Goal: Find specific page/section: Find specific page/section

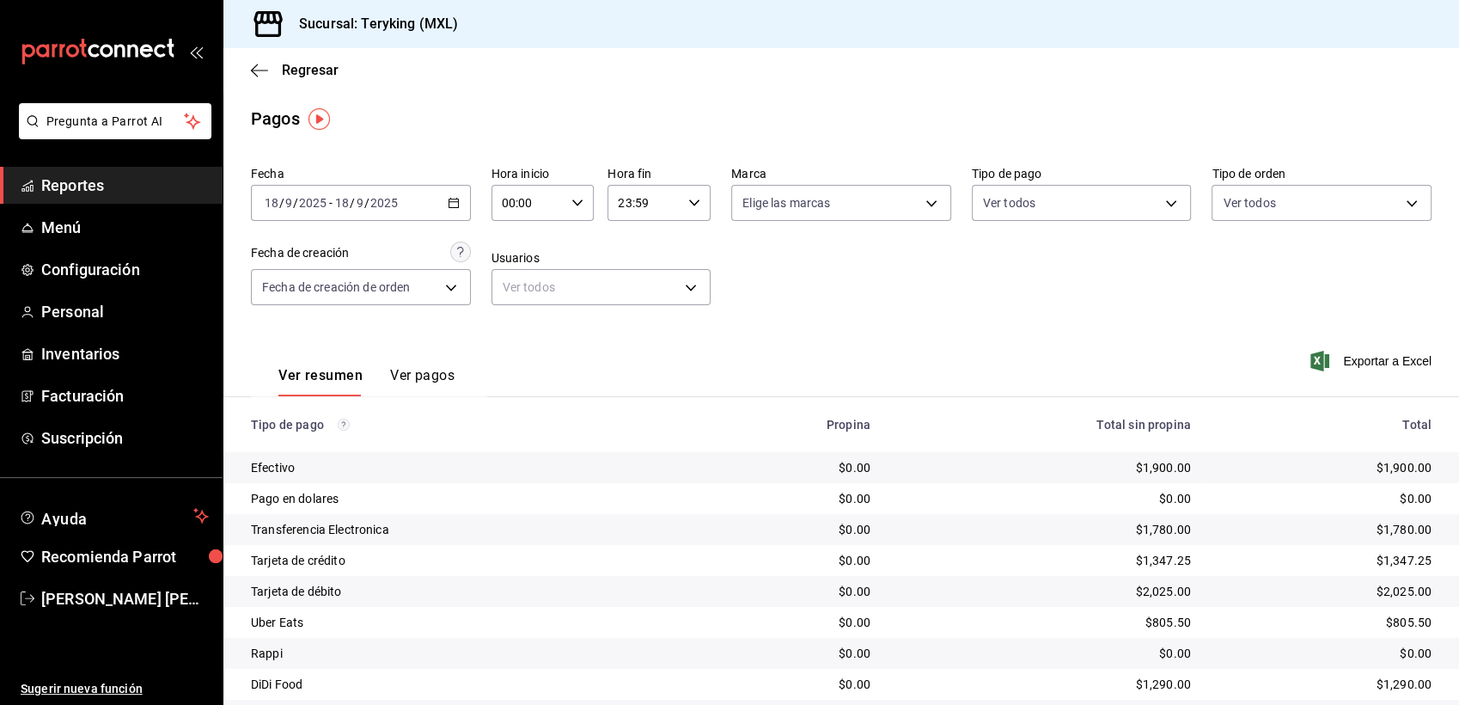
drag, startPoint x: 0, startPoint y: 0, endPoint x: 80, endPoint y: 191, distance: 206.8
click at [80, 191] on span "Reportes" at bounding box center [125, 185] width 168 height 23
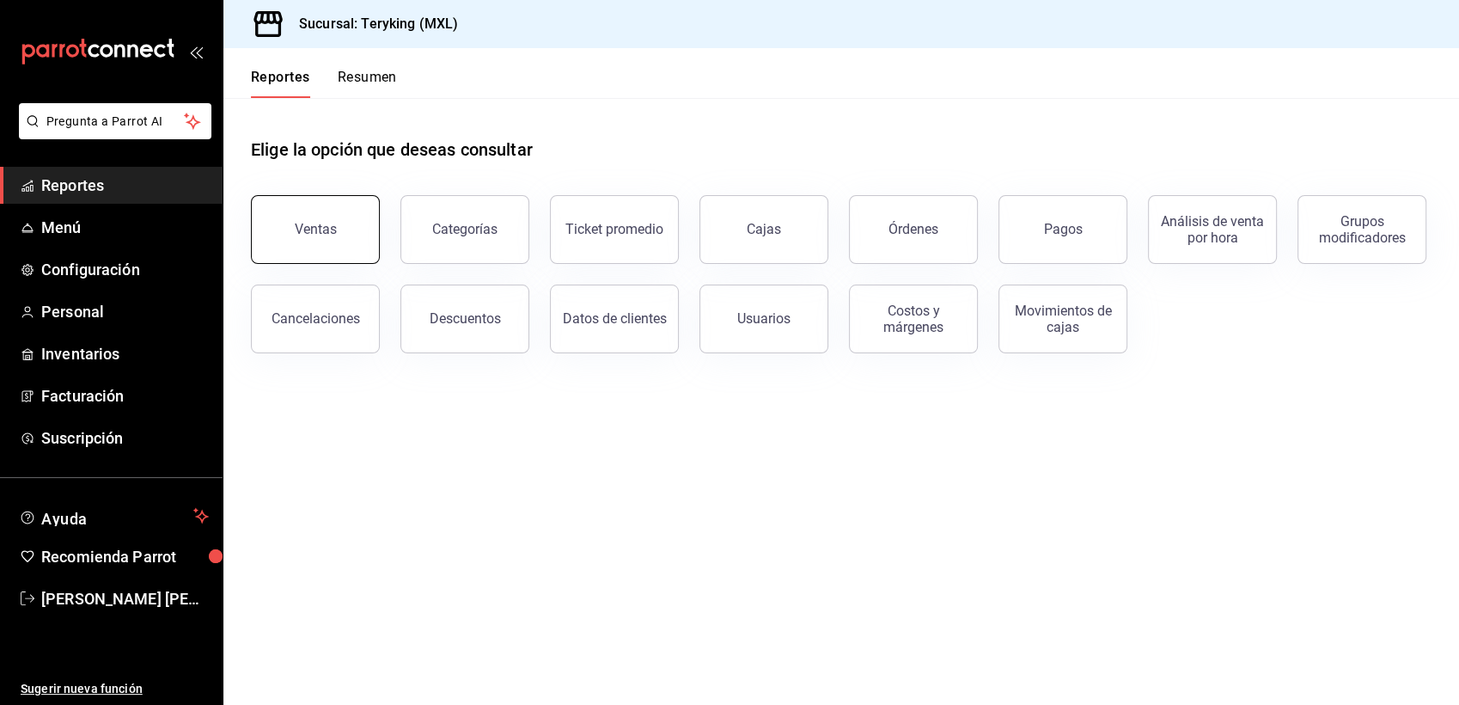
click at [340, 245] on button "Ventas" at bounding box center [315, 229] width 129 height 69
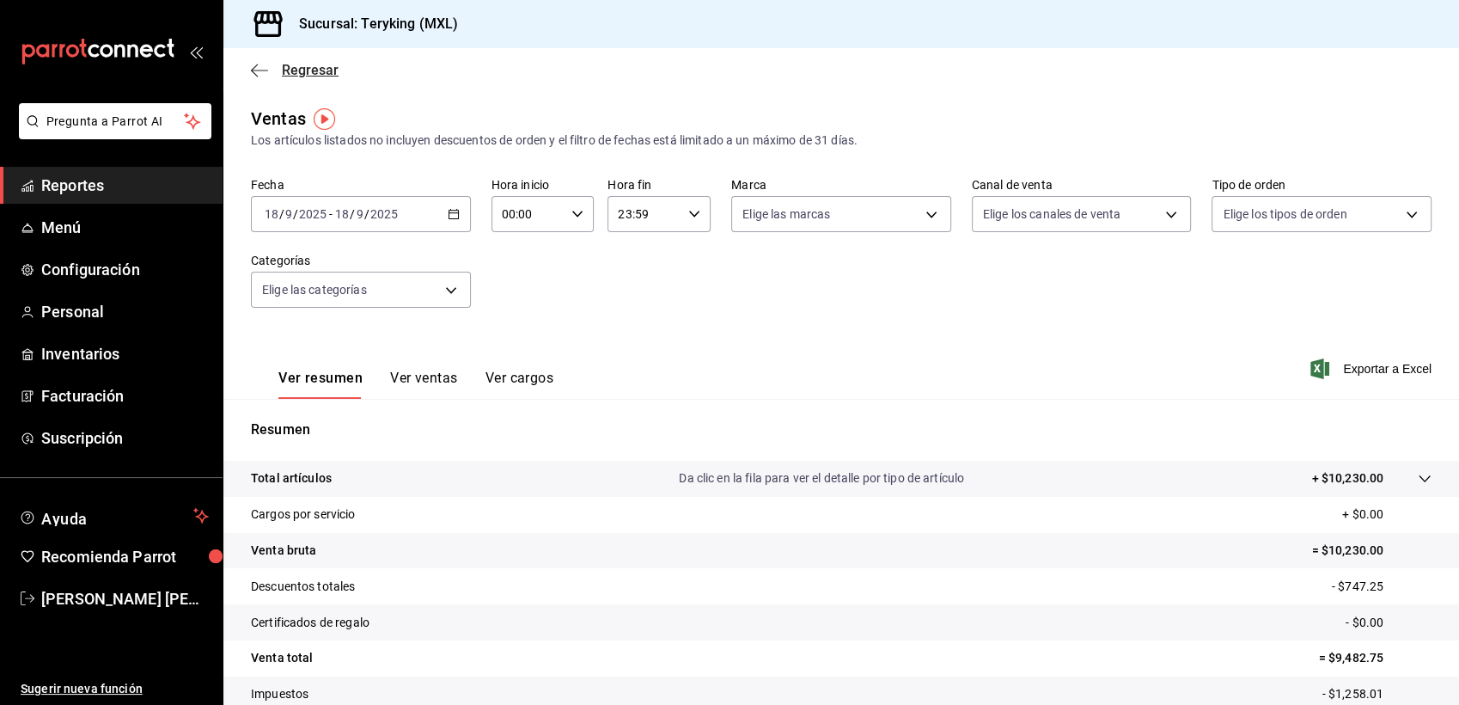
click at [309, 64] on span "Regresar" at bounding box center [310, 70] width 57 height 16
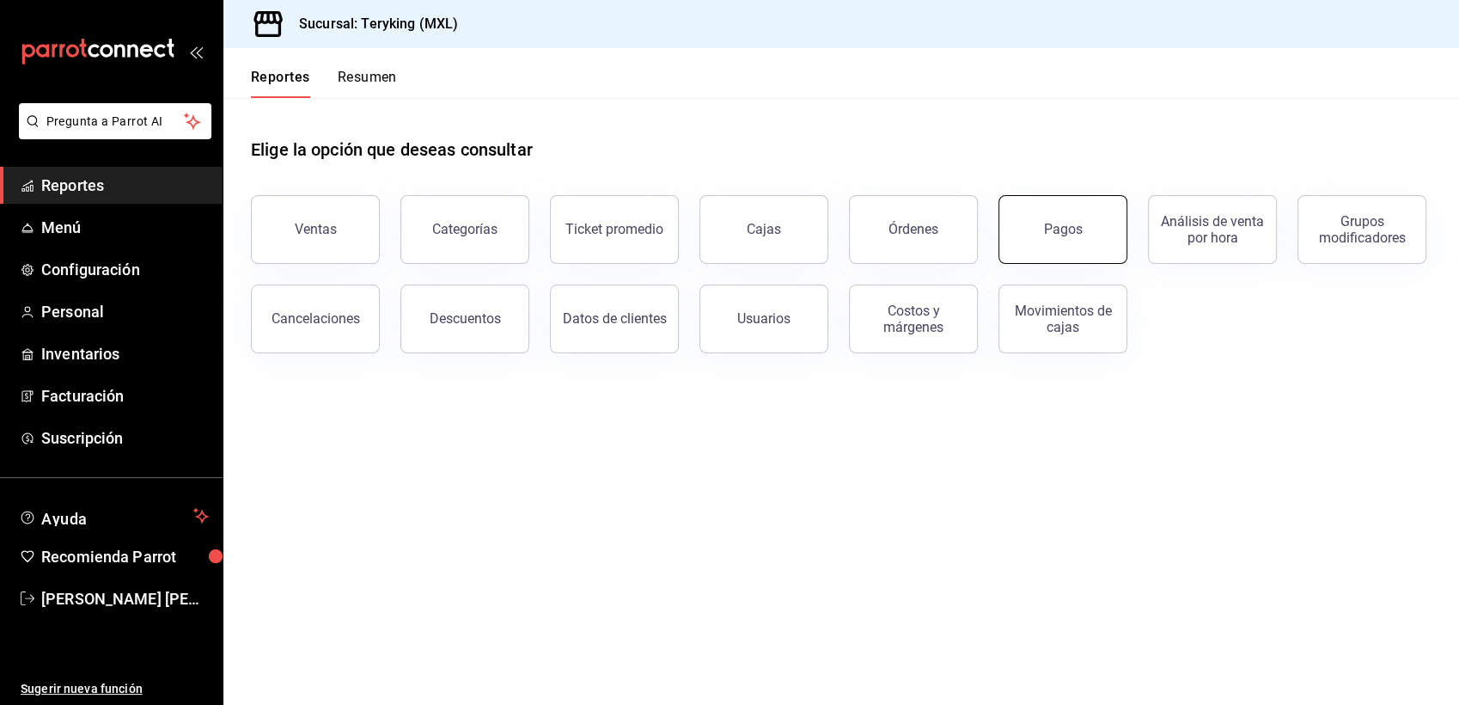
click at [1077, 234] on div "Pagos" at bounding box center [1063, 229] width 39 height 16
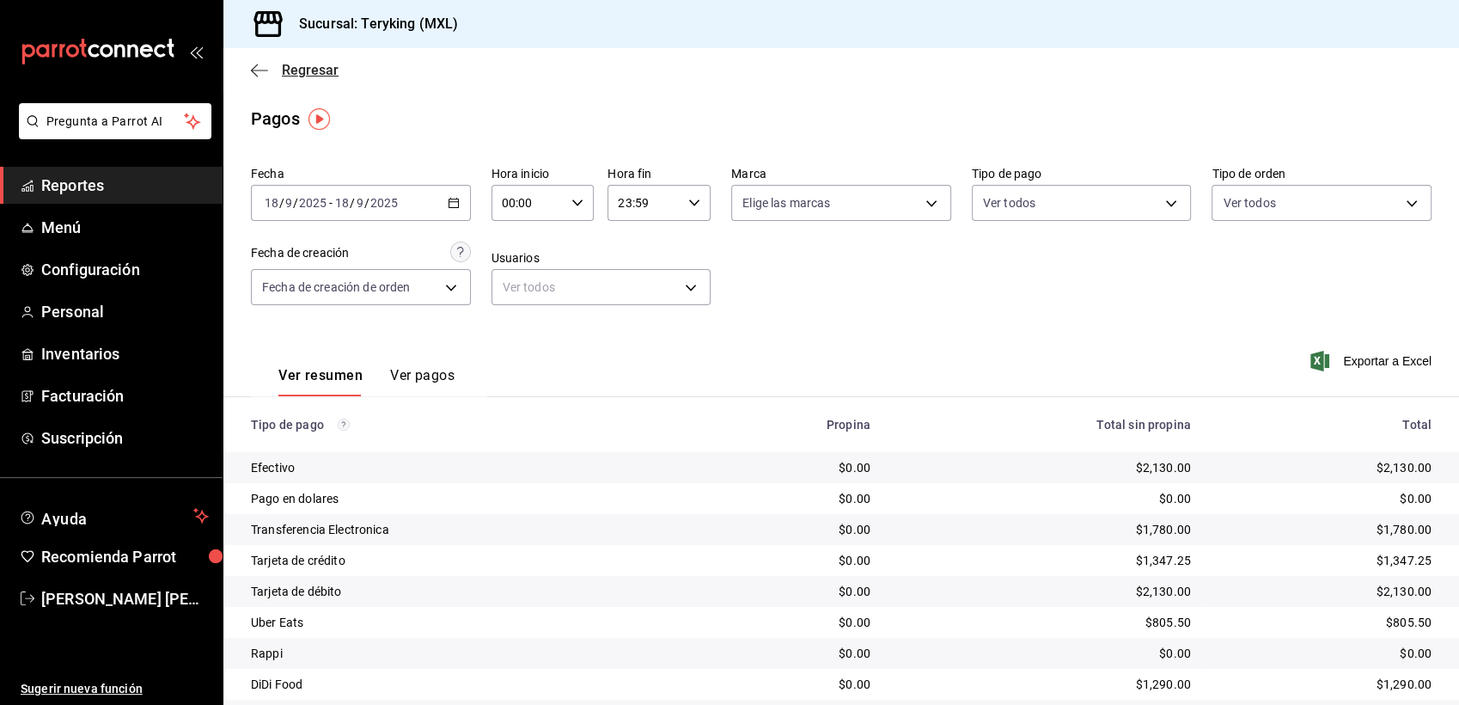
click at [322, 72] on span "Regresar" at bounding box center [310, 70] width 57 height 16
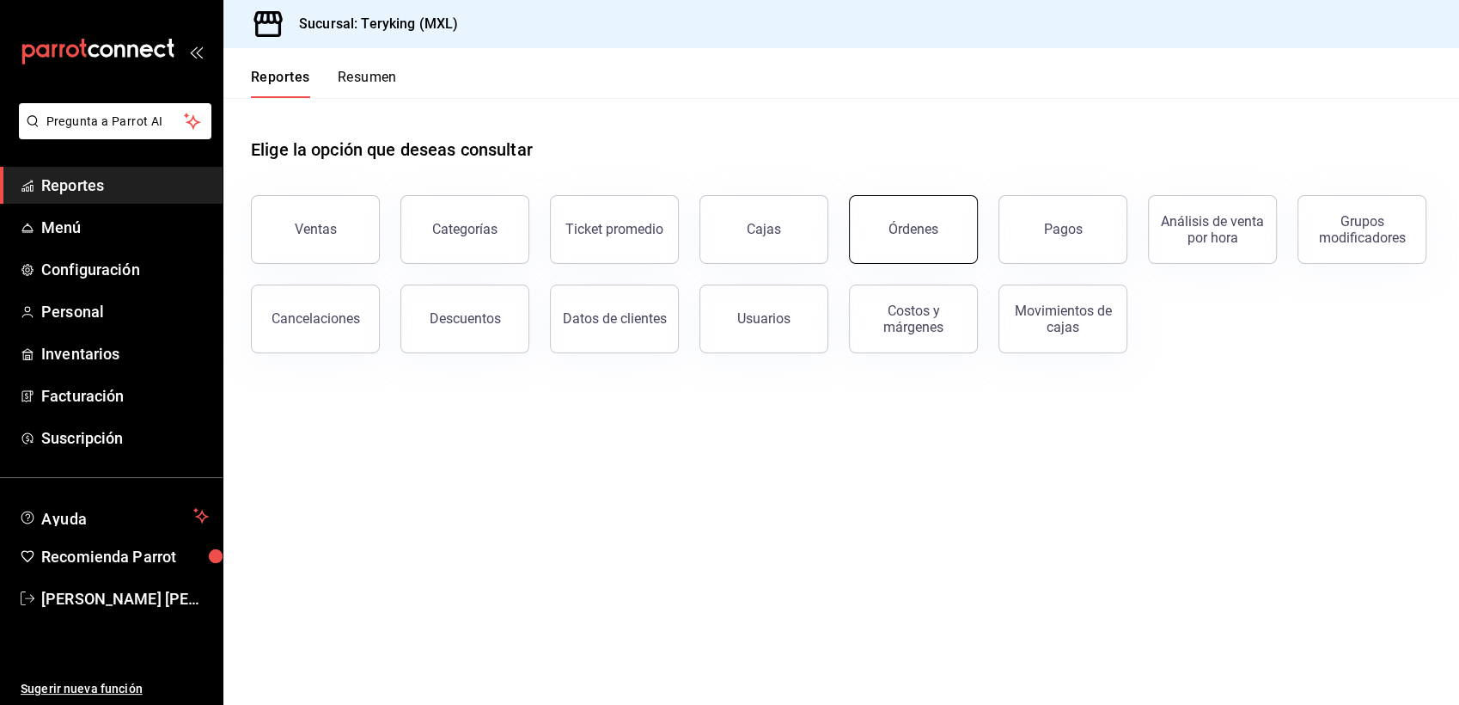
click at [918, 240] on button "Órdenes" at bounding box center [913, 229] width 129 height 69
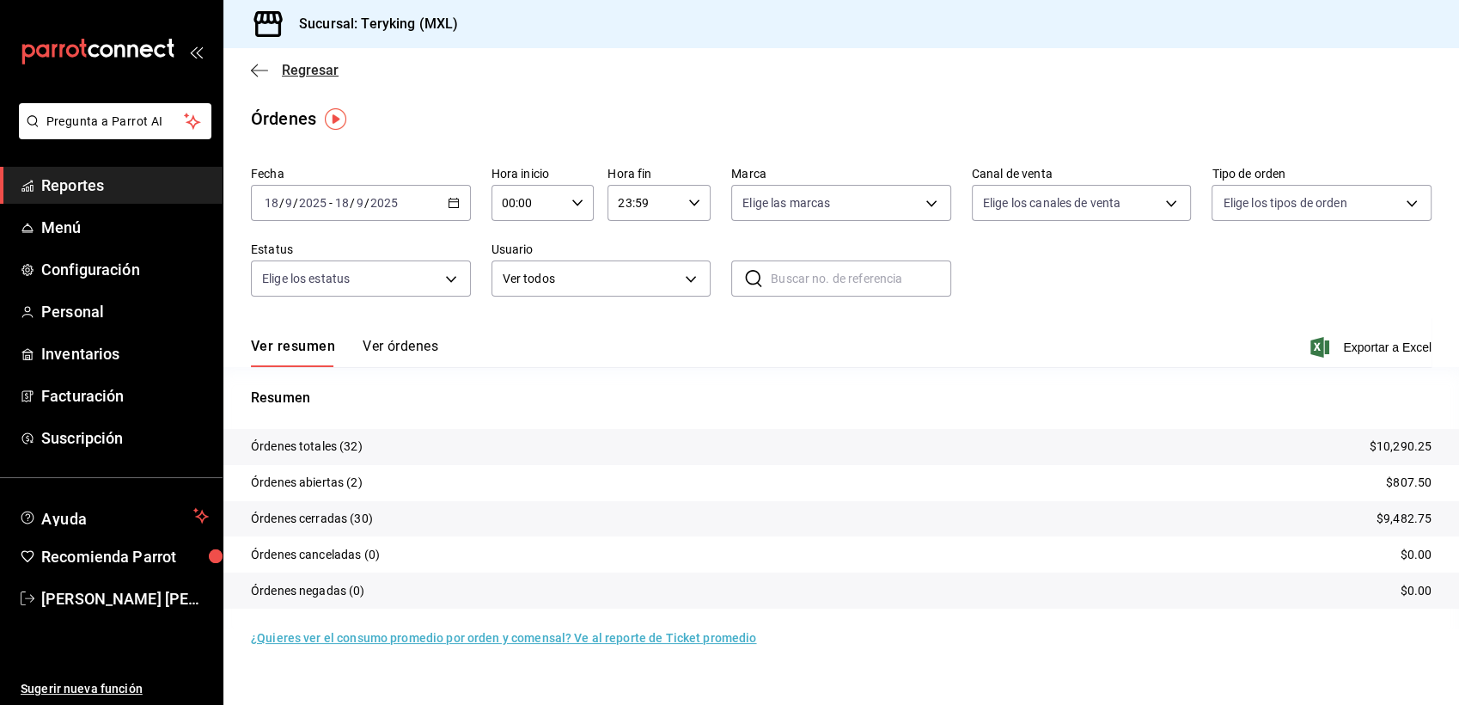
click at [314, 73] on span "Regresar" at bounding box center [310, 70] width 57 height 16
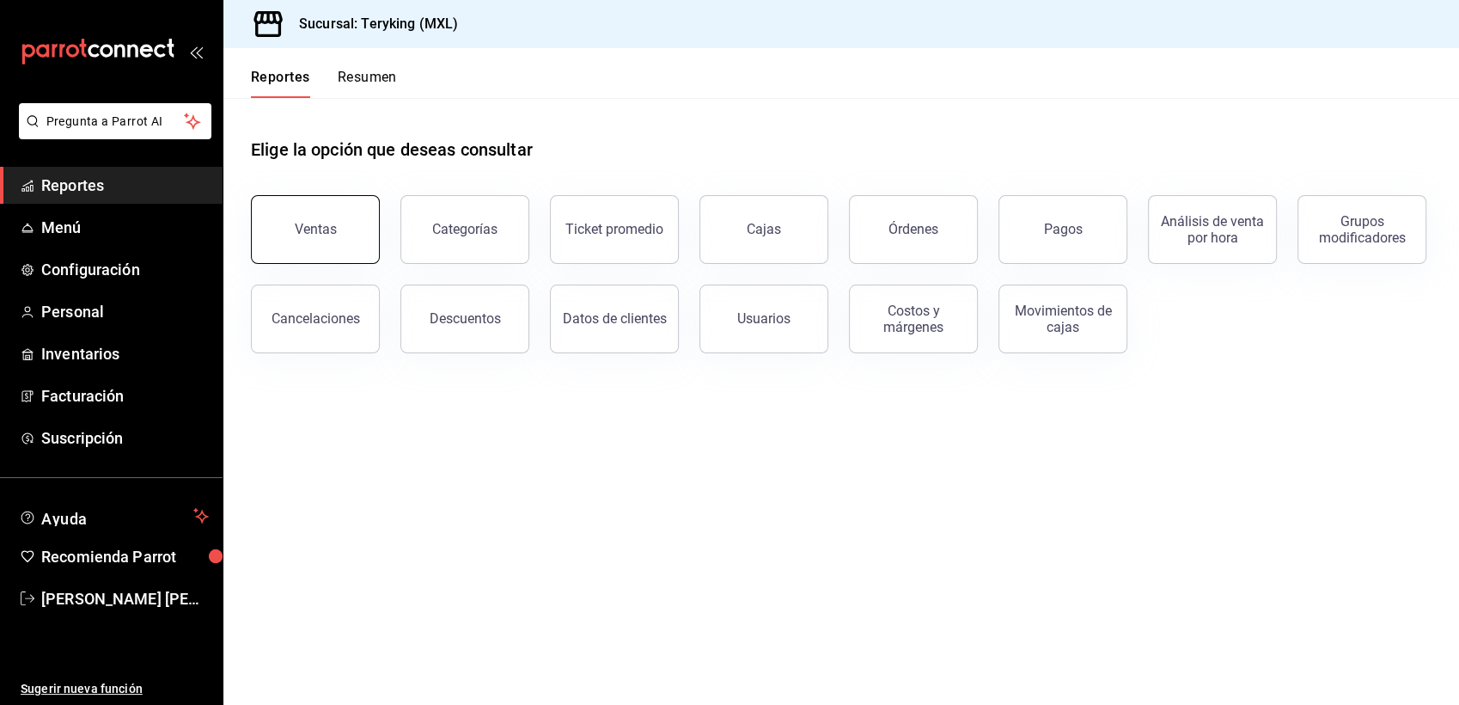
click at [294, 232] on button "Ventas" at bounding box center [315, 229] width 129 height 69
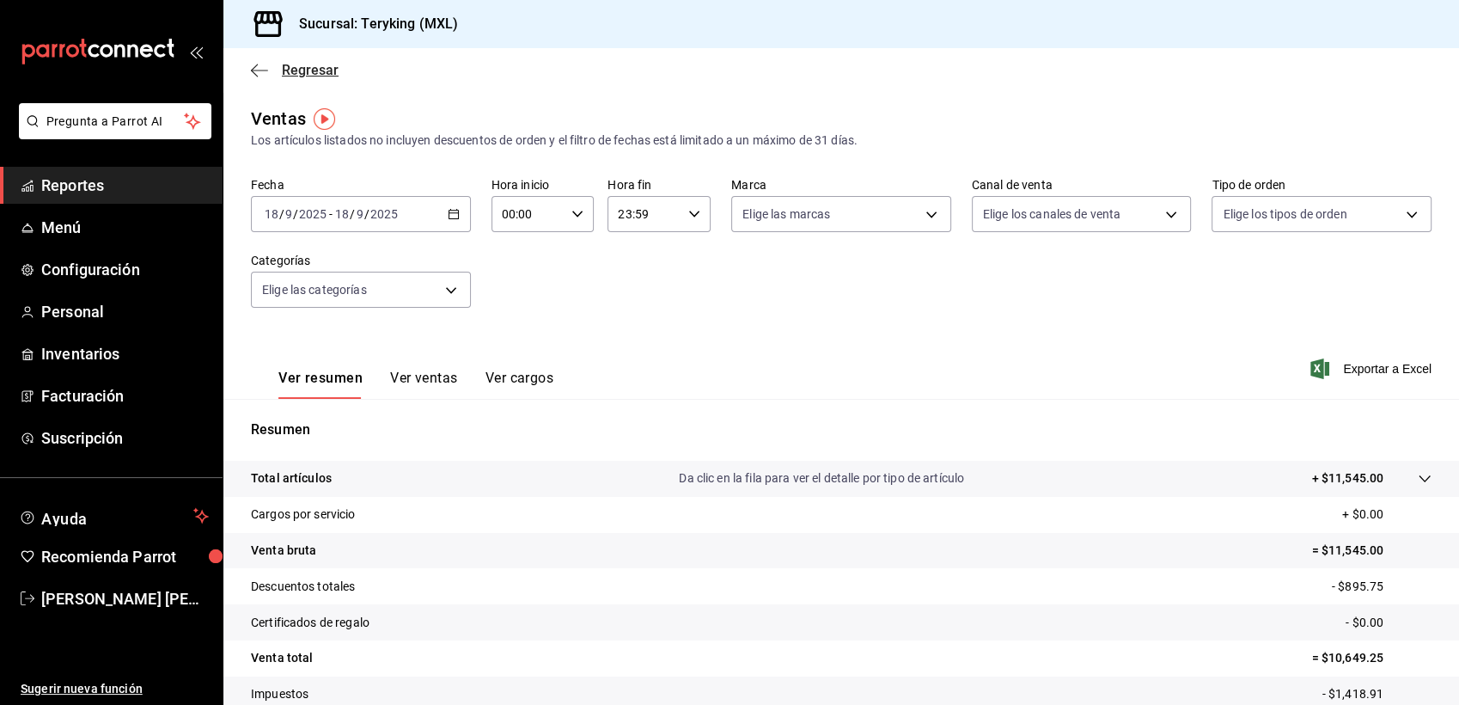
click at [323, 76] on span "Regresar" at bounding box center [310, 70] width 57 height 16
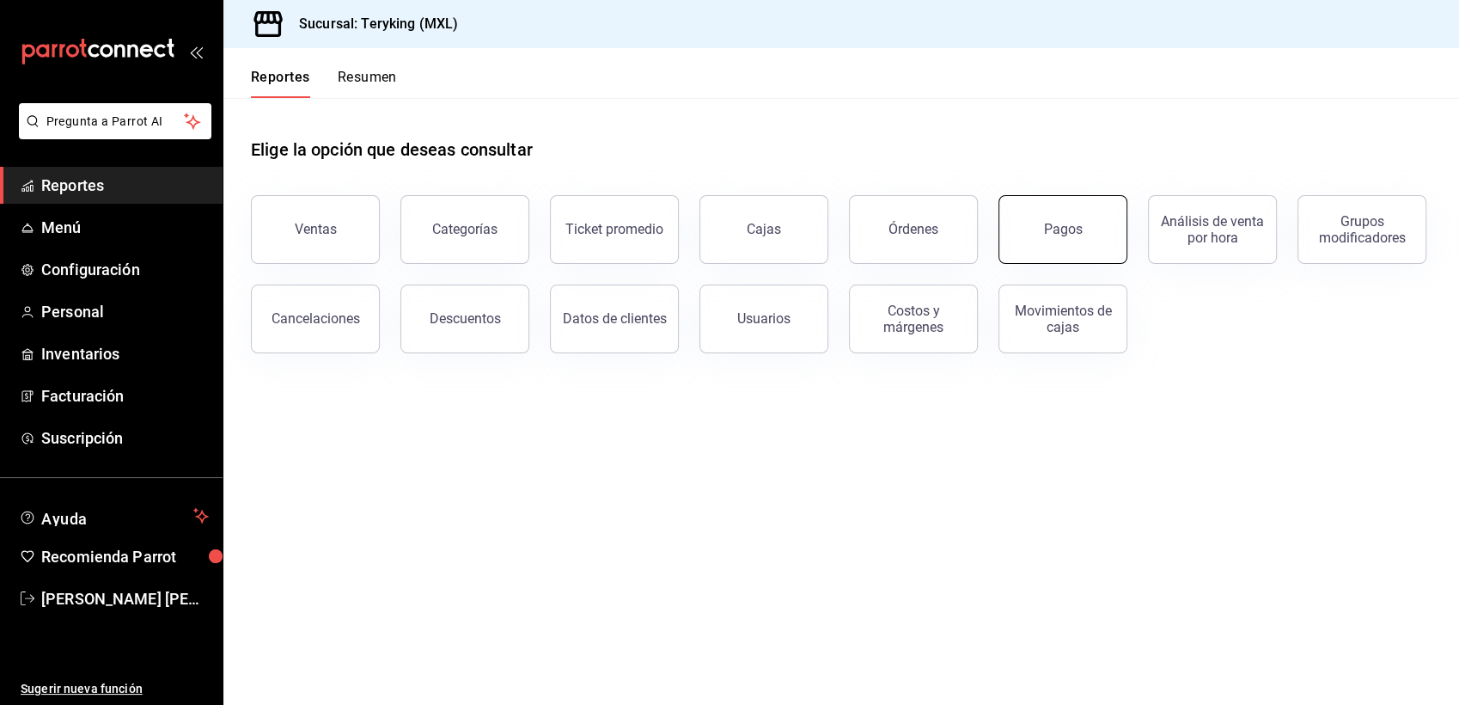
click at [1041, 232] on button "Pagos" at bounding box center [1062, 229] width 129 height 69
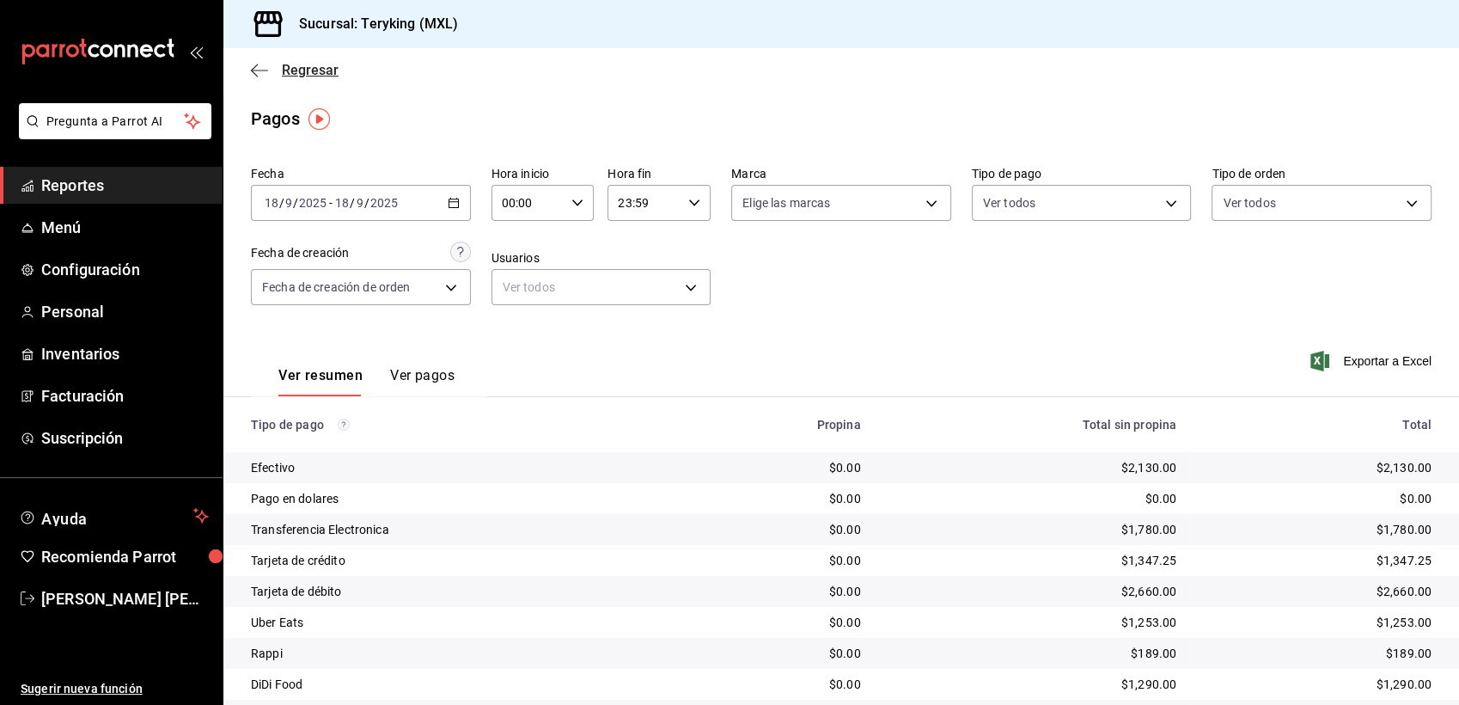
click at [304, 72] on span "Regresar" at bounding box center [310, 70] width 57 height 16
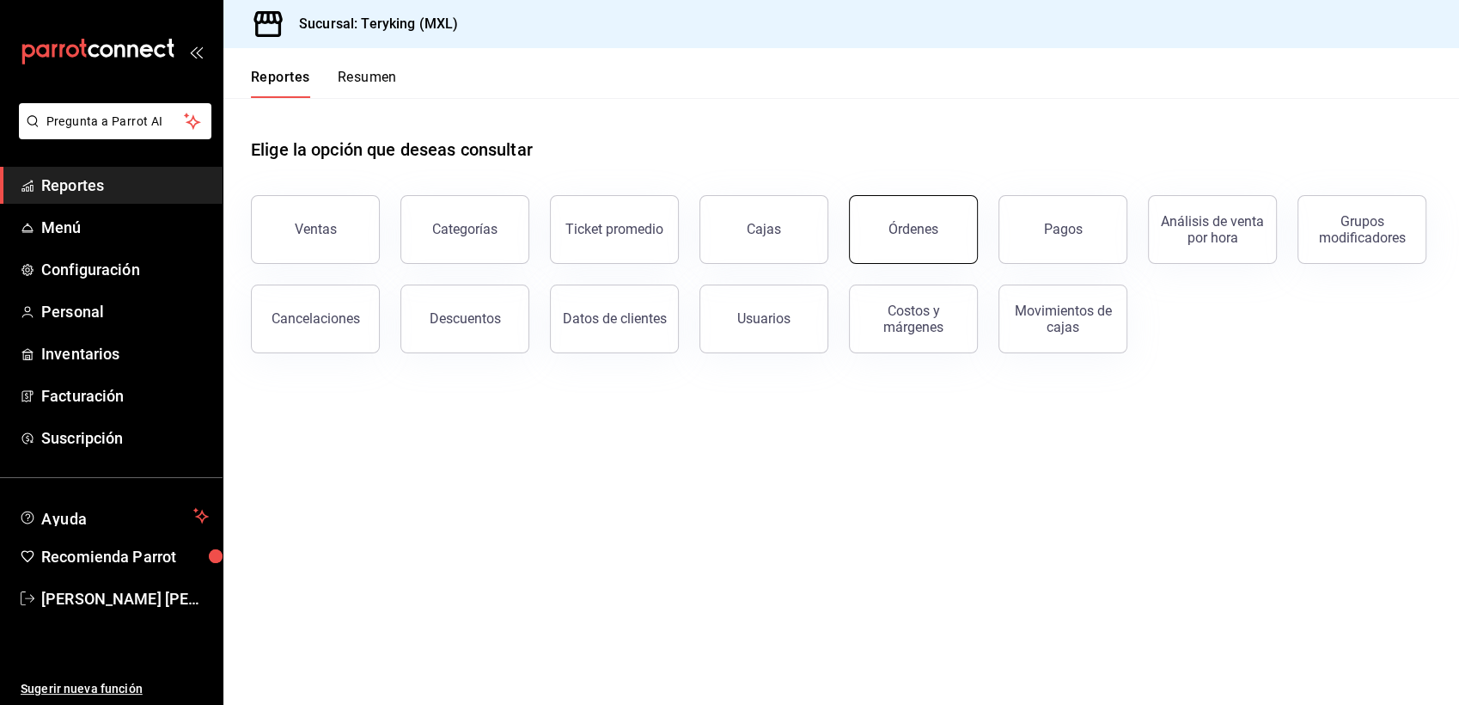
click at [909, 235] on div "Órdenes" at bounding box center [913, 229] width 50 height 16
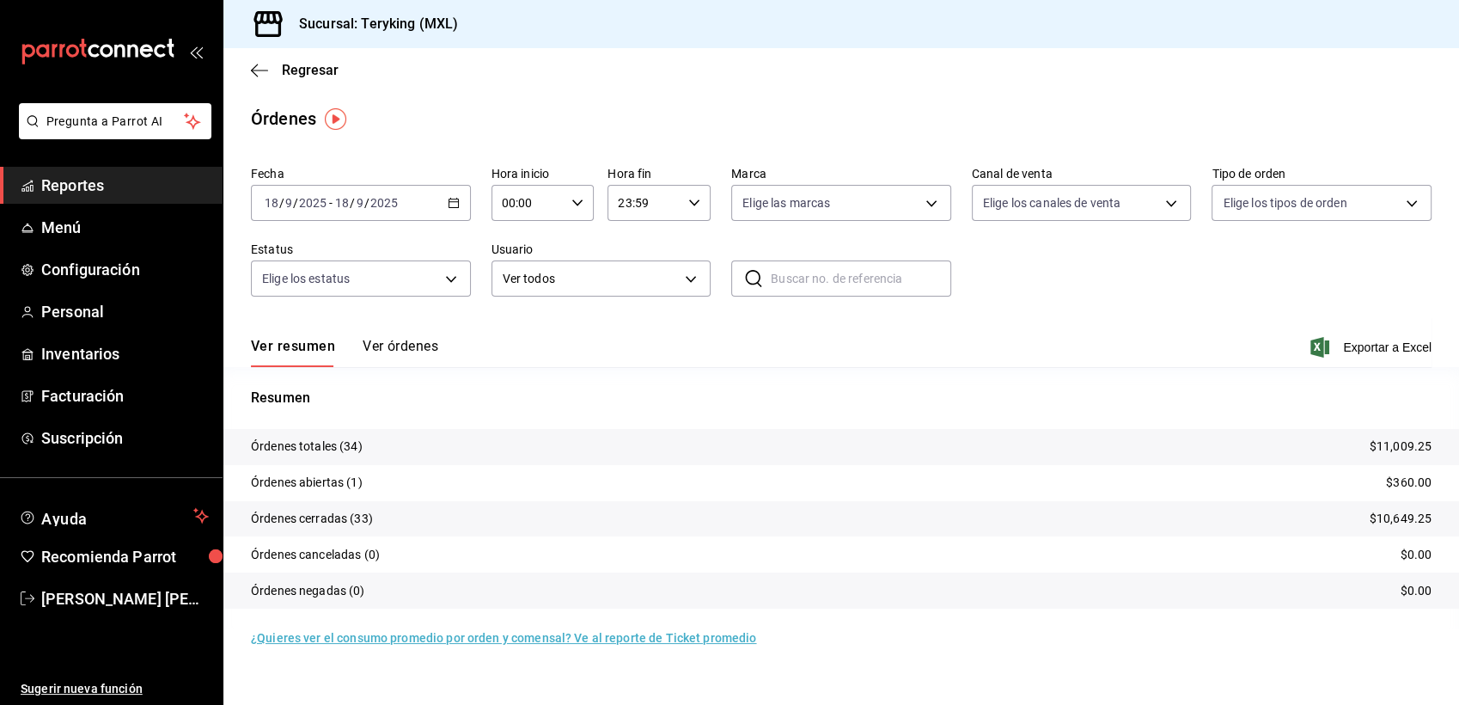
click at [400, 347] on button "Ver órdenes" at bounding box center [401, 352] width 76 height 29
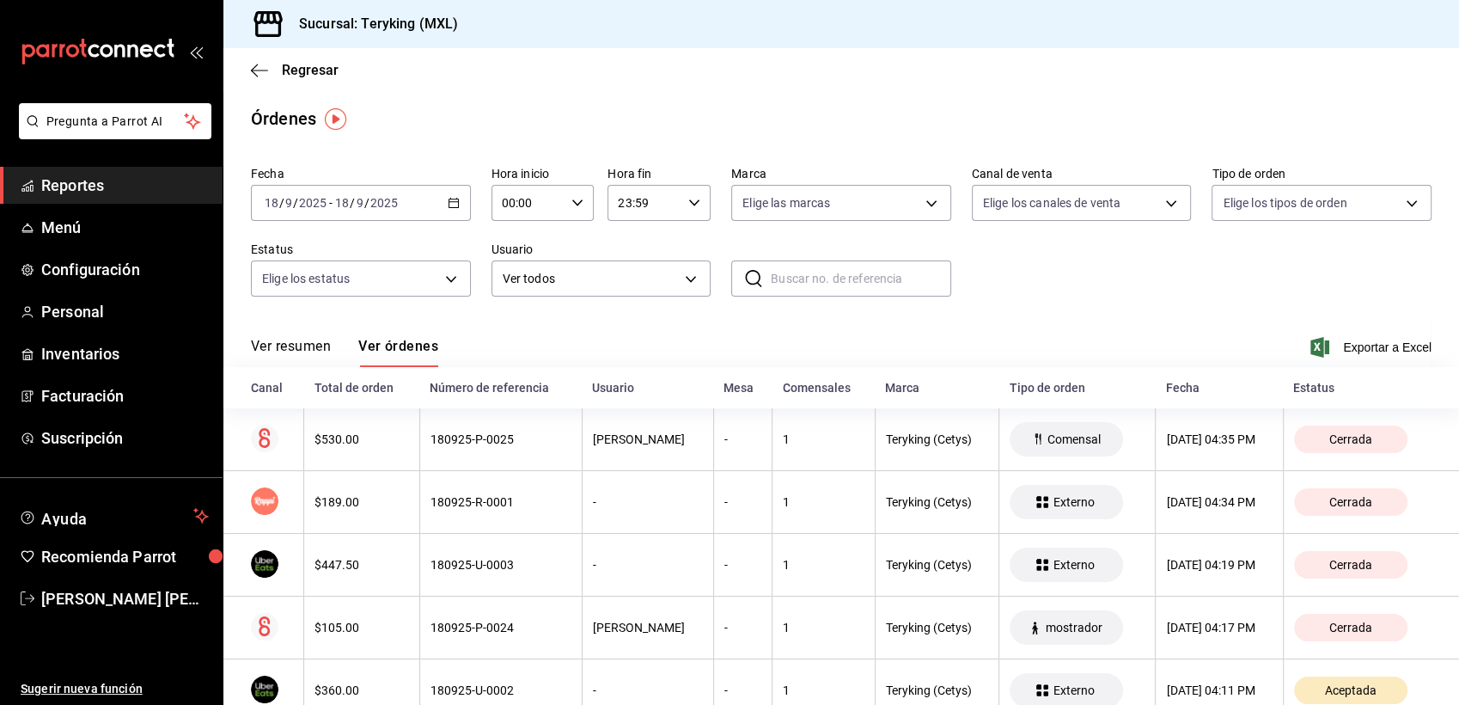
click at [112, 183] on span "Reportes" at bounding box center [125, 185] width 168 height 23
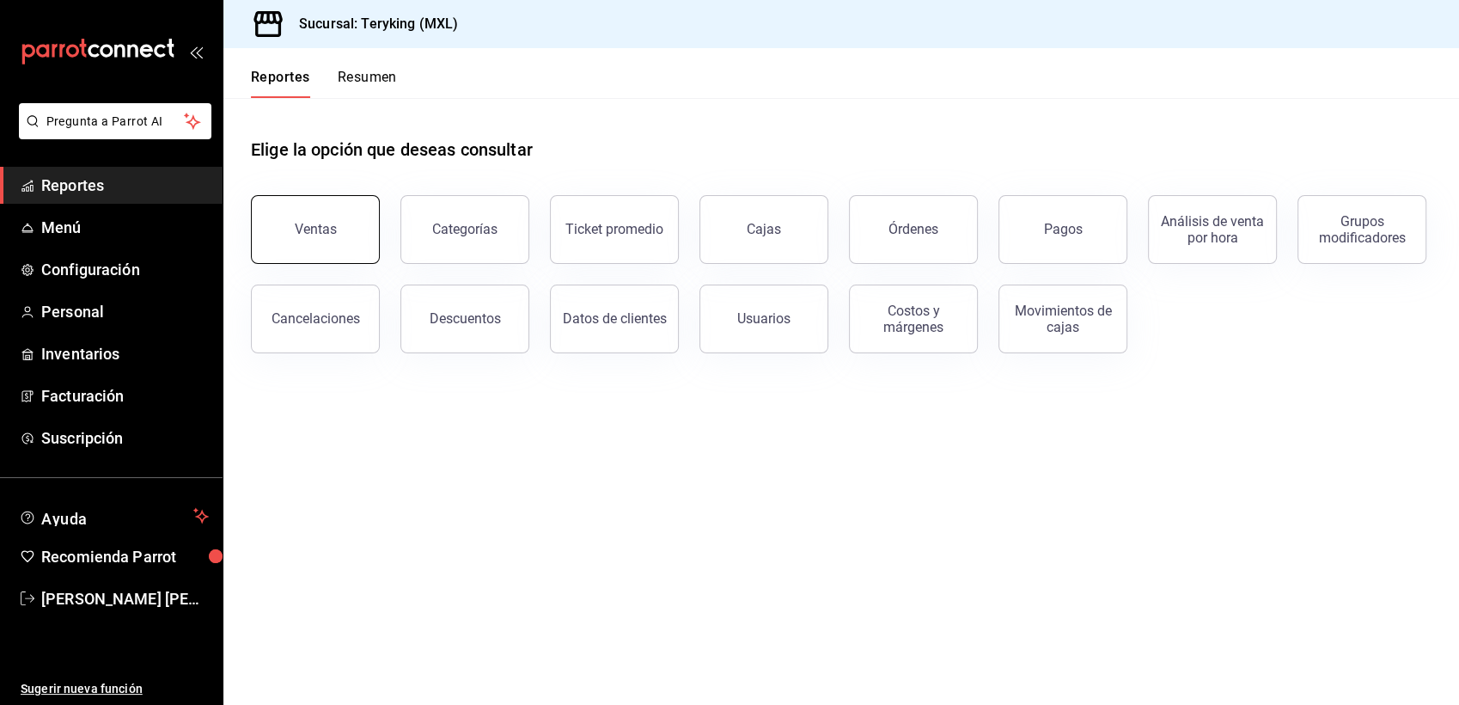
click at [318, 237] on button "Ventas" at bounding box center [315, 229] width 129 height 69
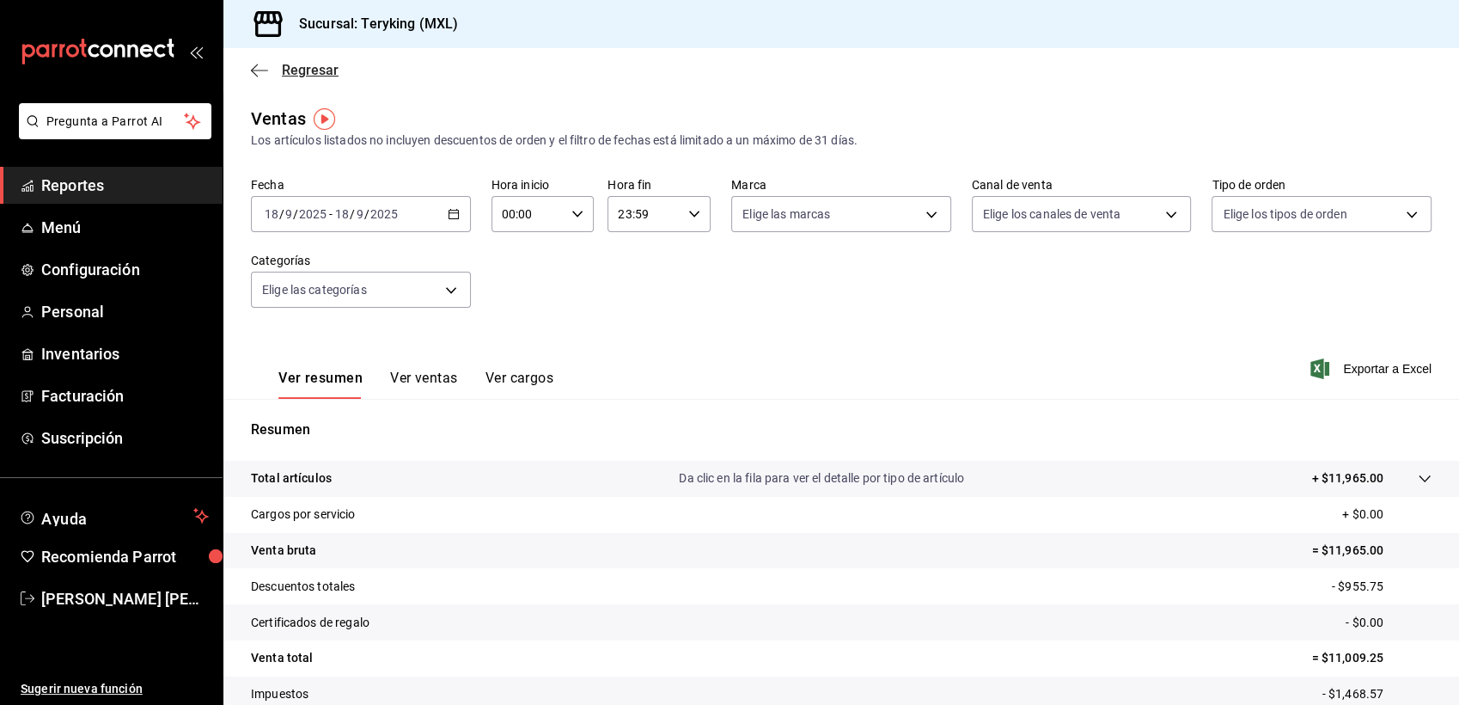
click at [325, 64] on span "Regresar" at bounding box center [310, 70] width 57 height 16
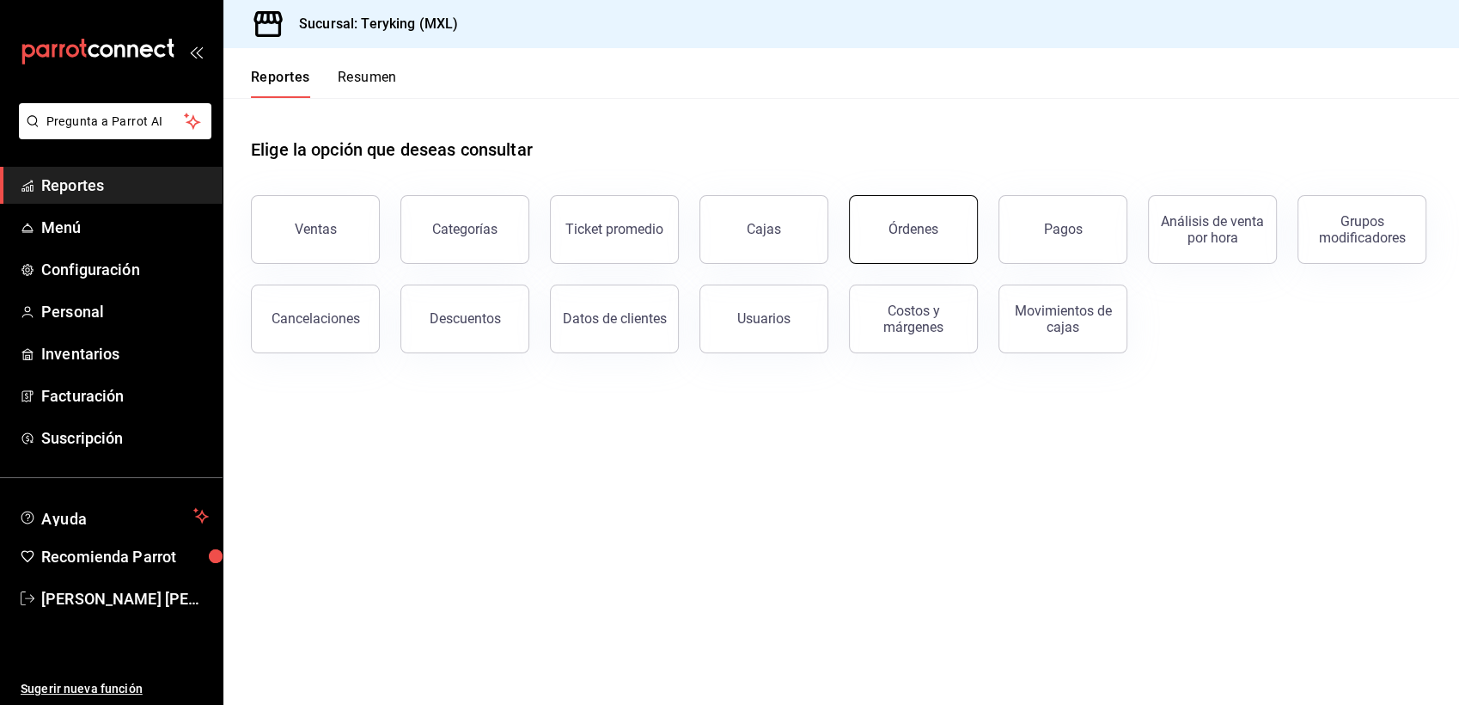
click at [937, 241] on button "Órdenes" at bounding box center [913, 229] width 129 height 69
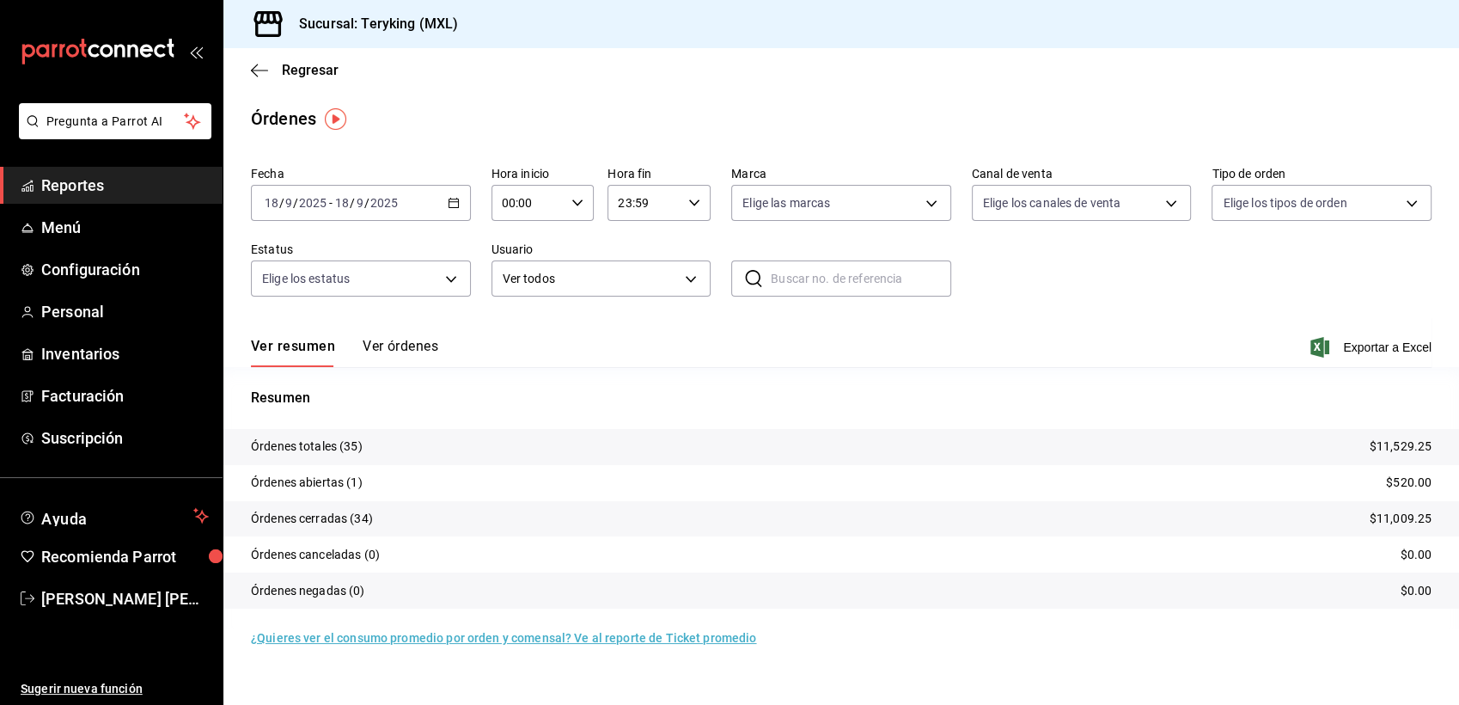
click at [390, 356] on button "Ver órdenes" at bounding box center [401, 352] width 76 height 29
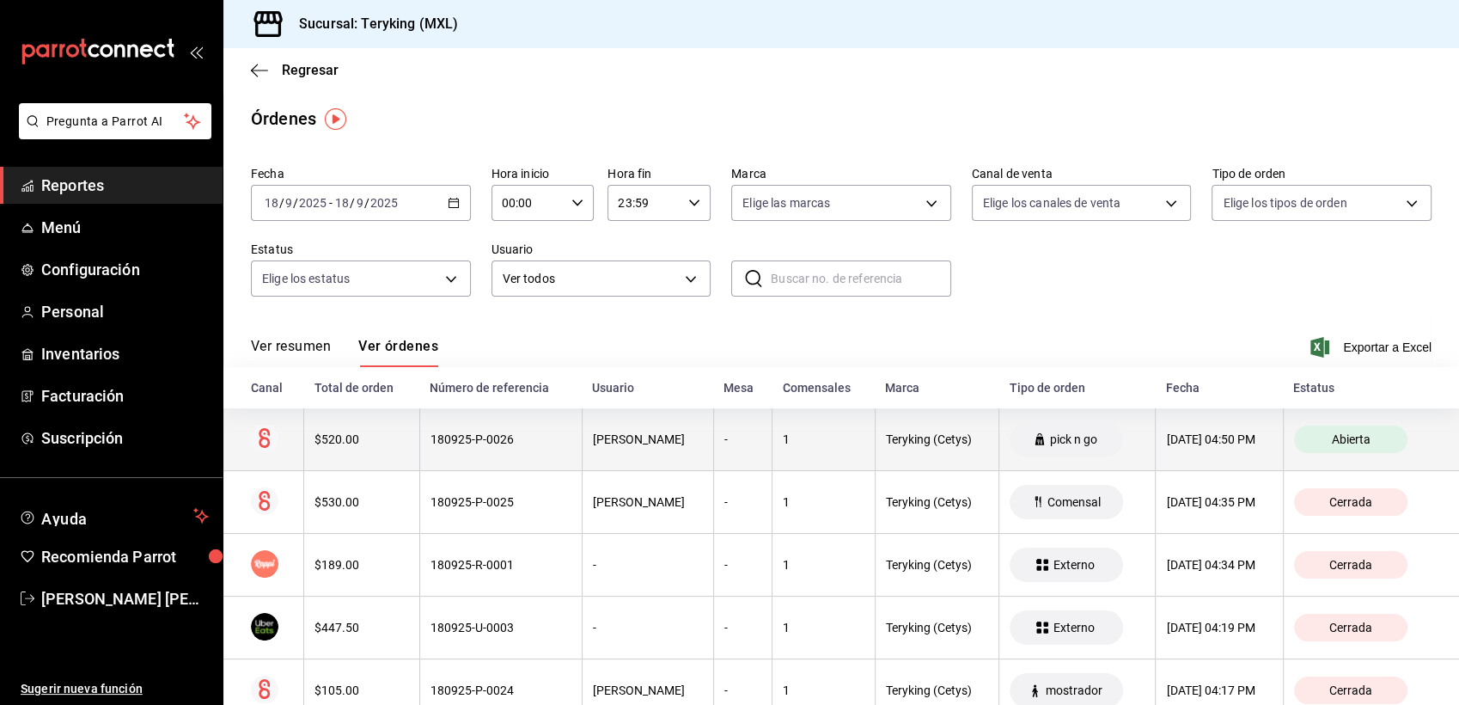
click at [493, 439] on div "180925-P-0026" at bounding box center [500, 439] width 141 height 14
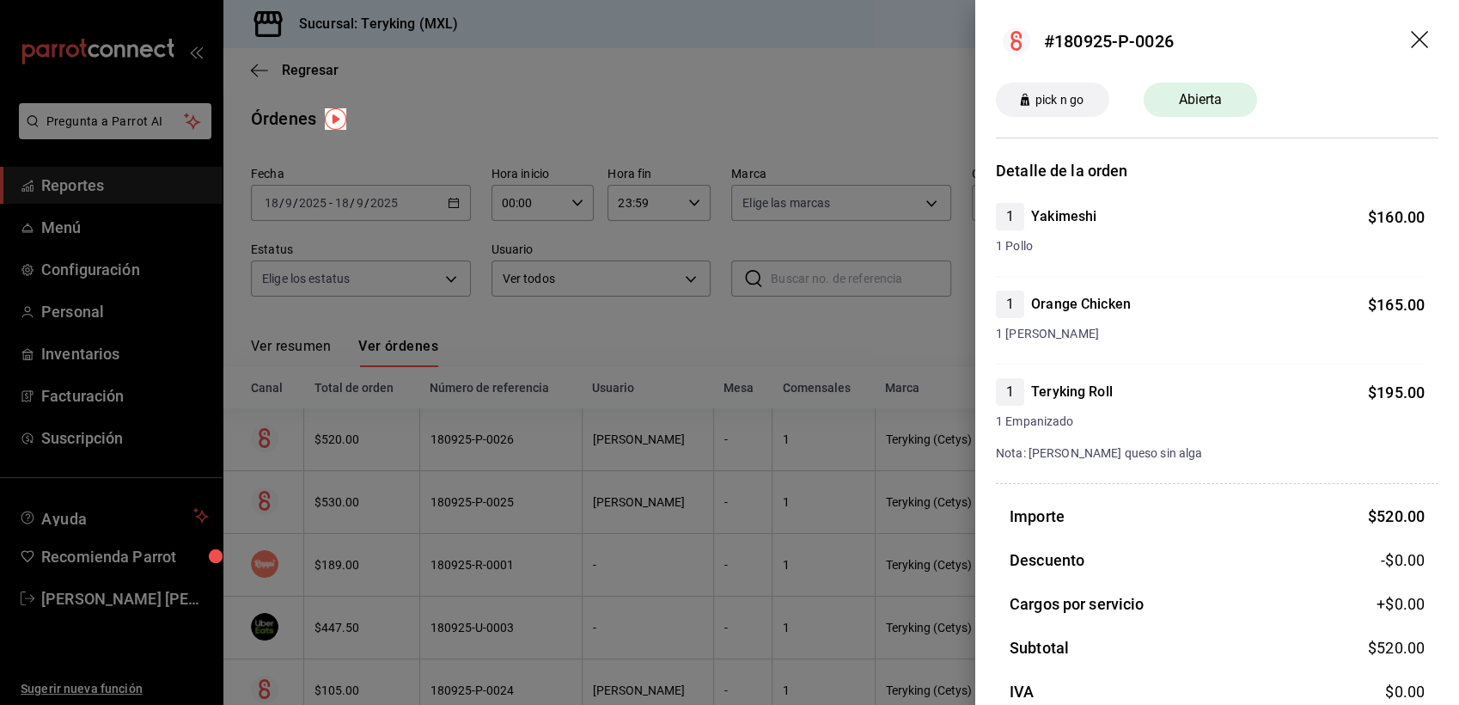
click at [645, 72] on div at bounding box center [729, 352] width 1459 height 705
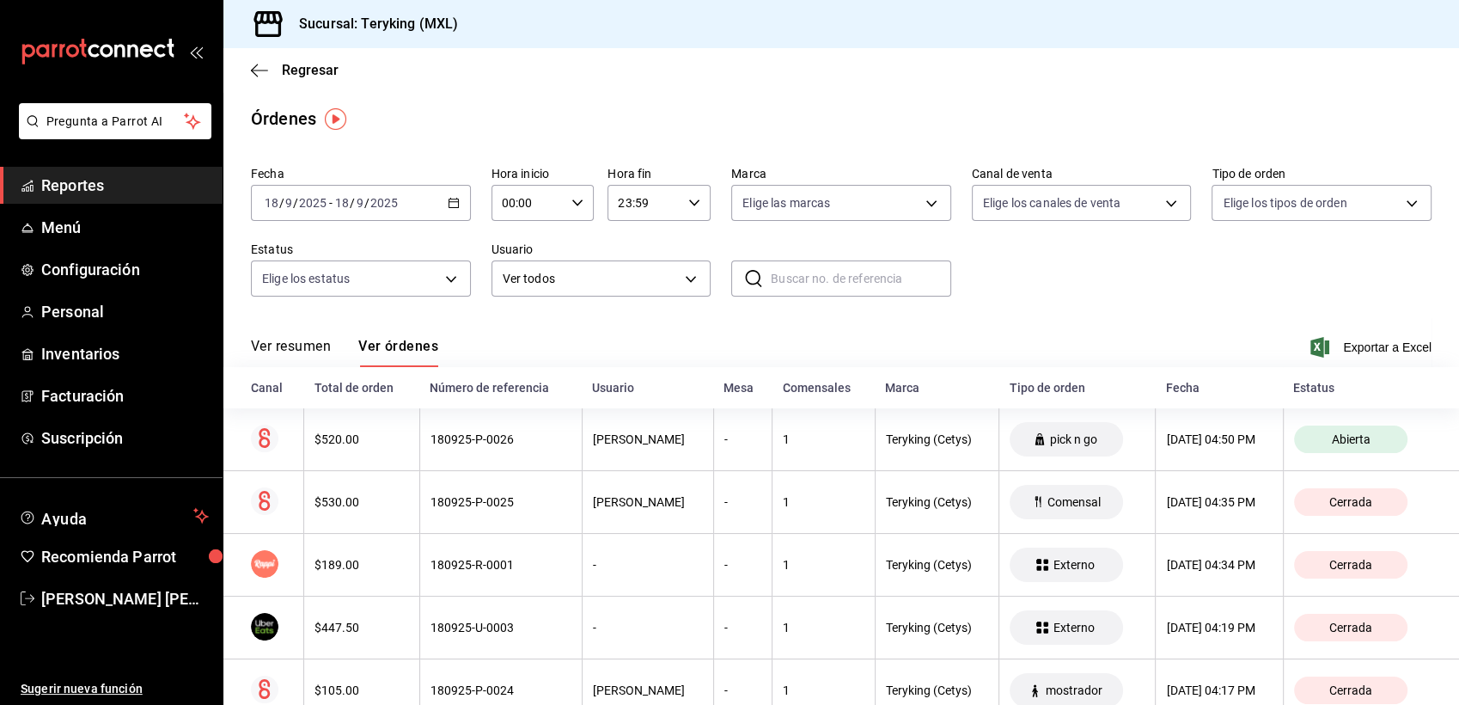
click at [87, 182] on span "Reportes" at bounding box center [125, 185] width 168 height 23
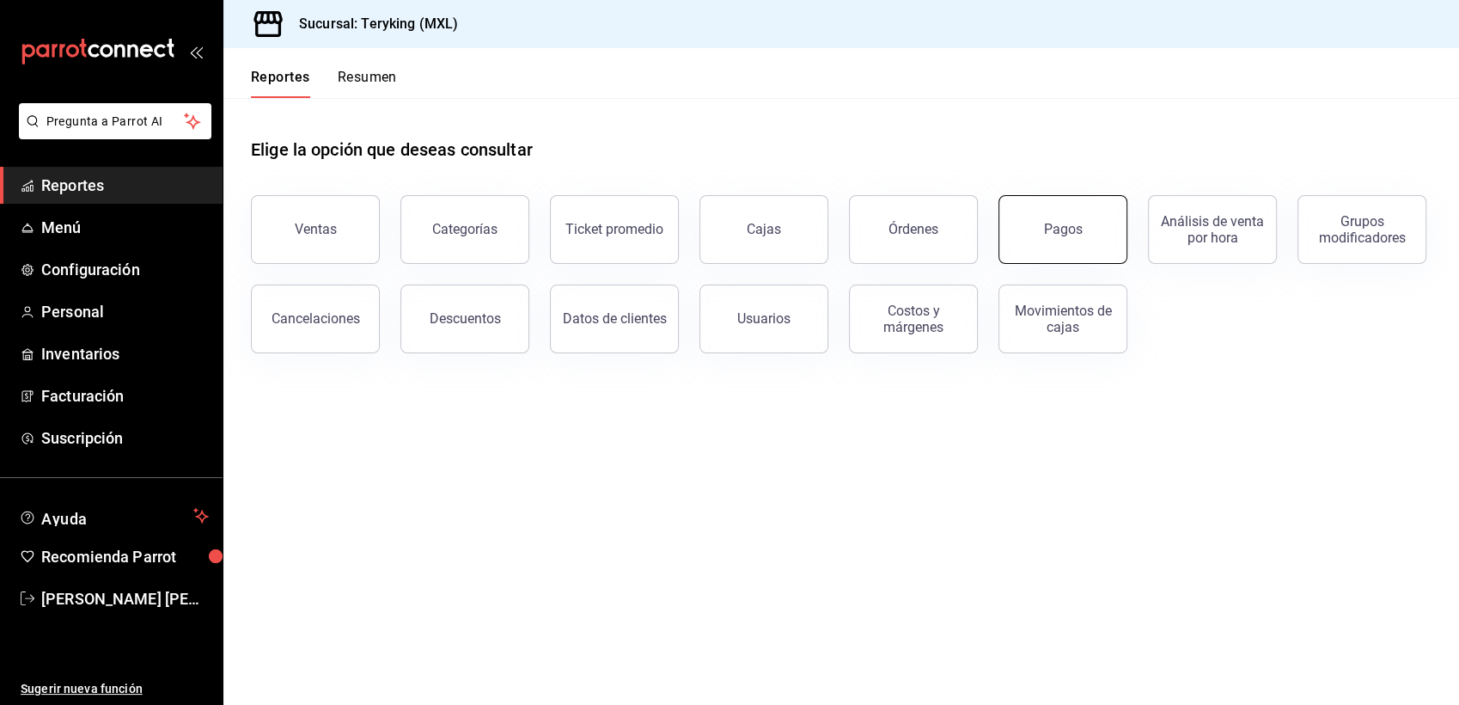
click at [1090, 214] on button "Pagos" at bounding box center [1062, 229] width 129 height 69
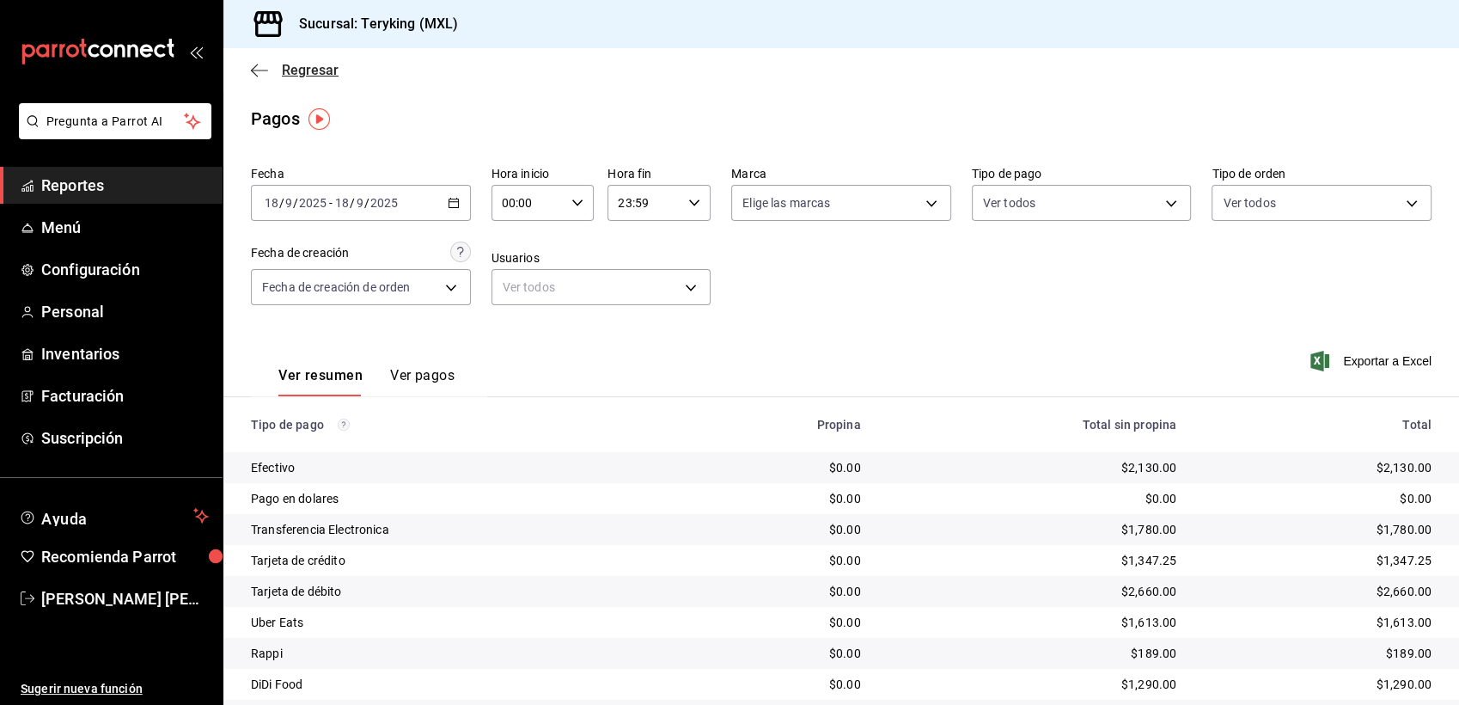
click at [286, 72] on span "Regresar" at bounding box center [310, 70] width 57 height 16
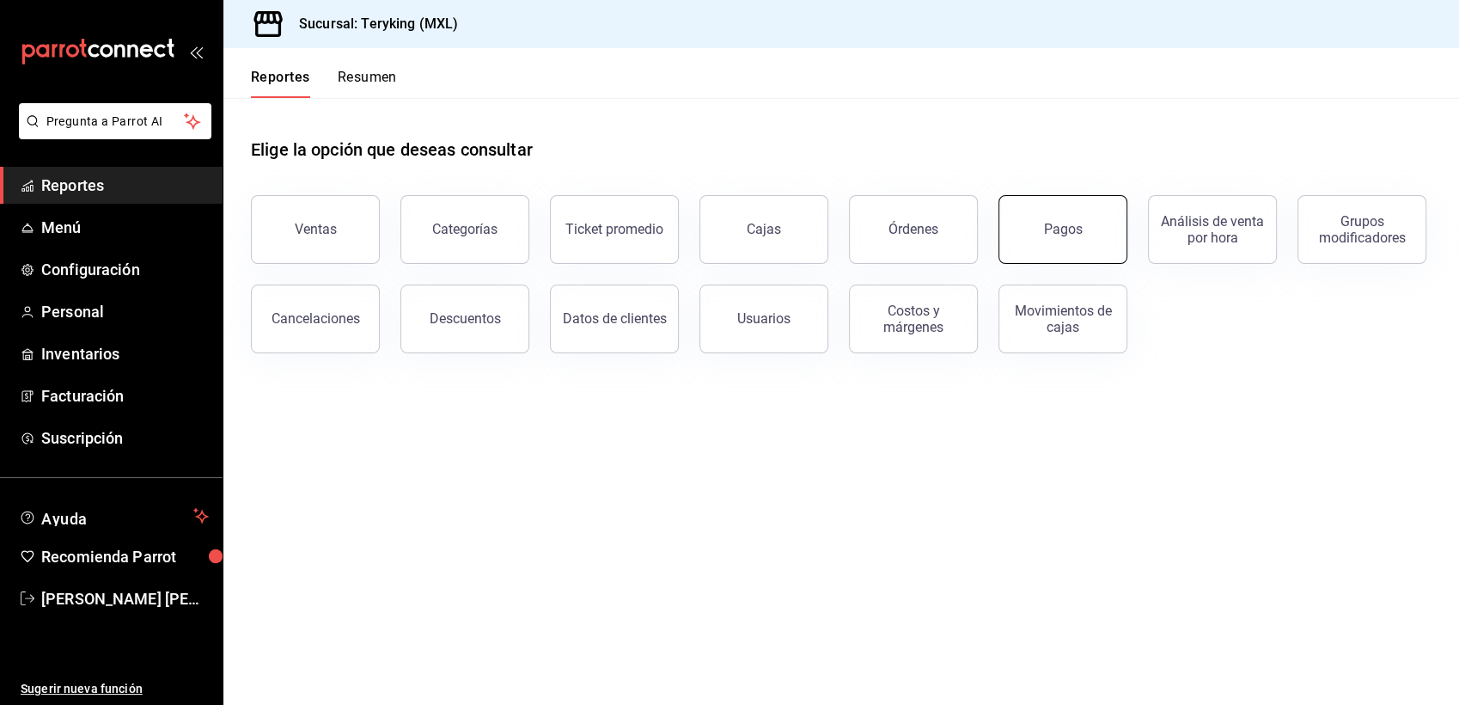
click at [1084, 259] on button "Pagos" at bounding box center [1062, 229] width 129 height 69
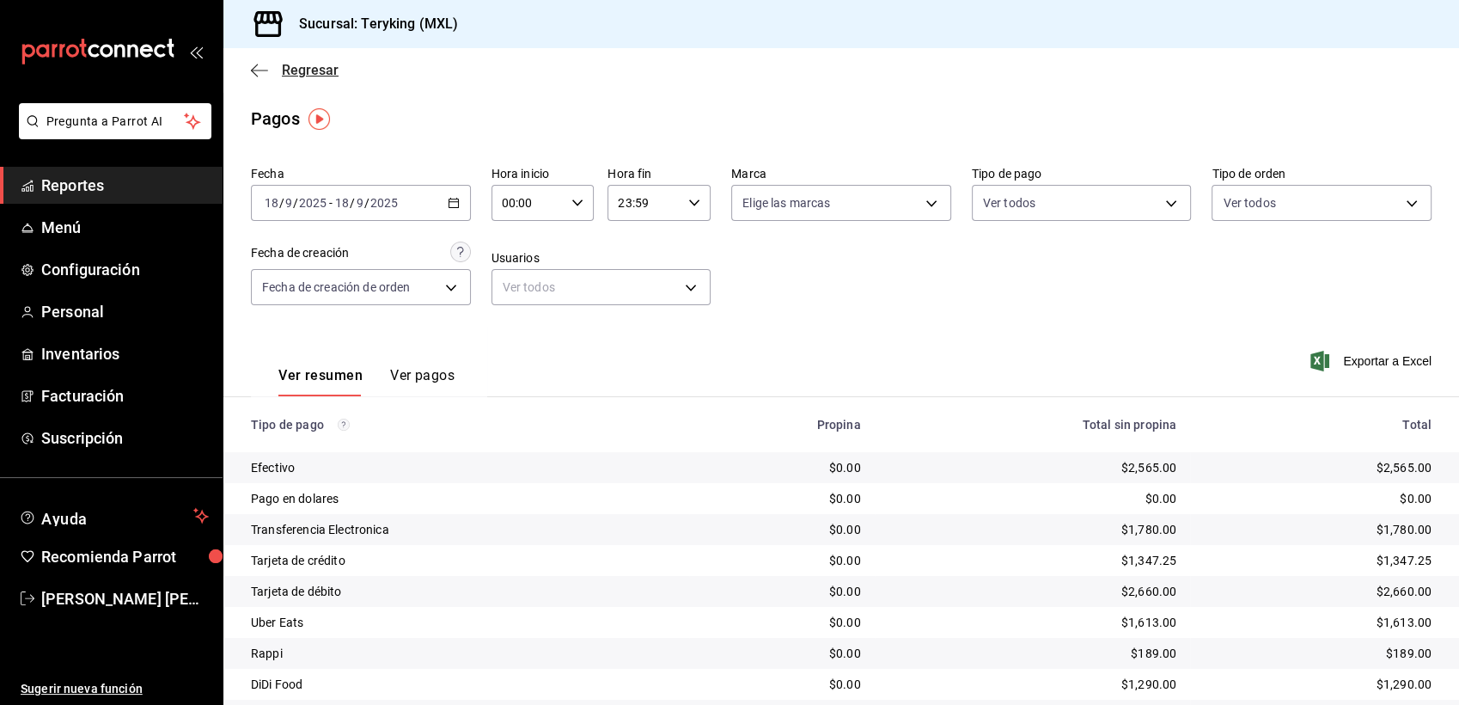
click at [317, 66] on span "Regresar" at bounding box center [310, 70] width 57 height 16
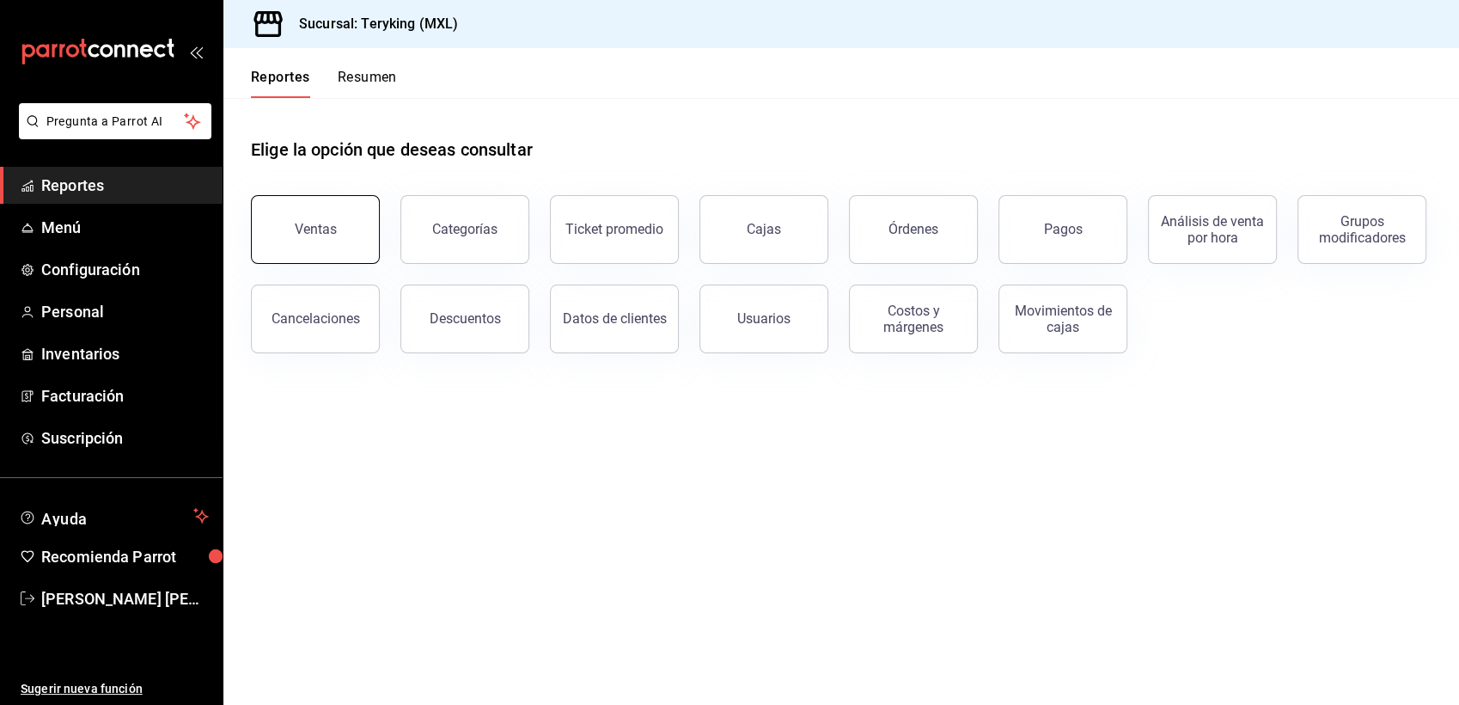
click at [305, 230] on div "Ventas" at bounding box center [316, 229] width 42 height 16
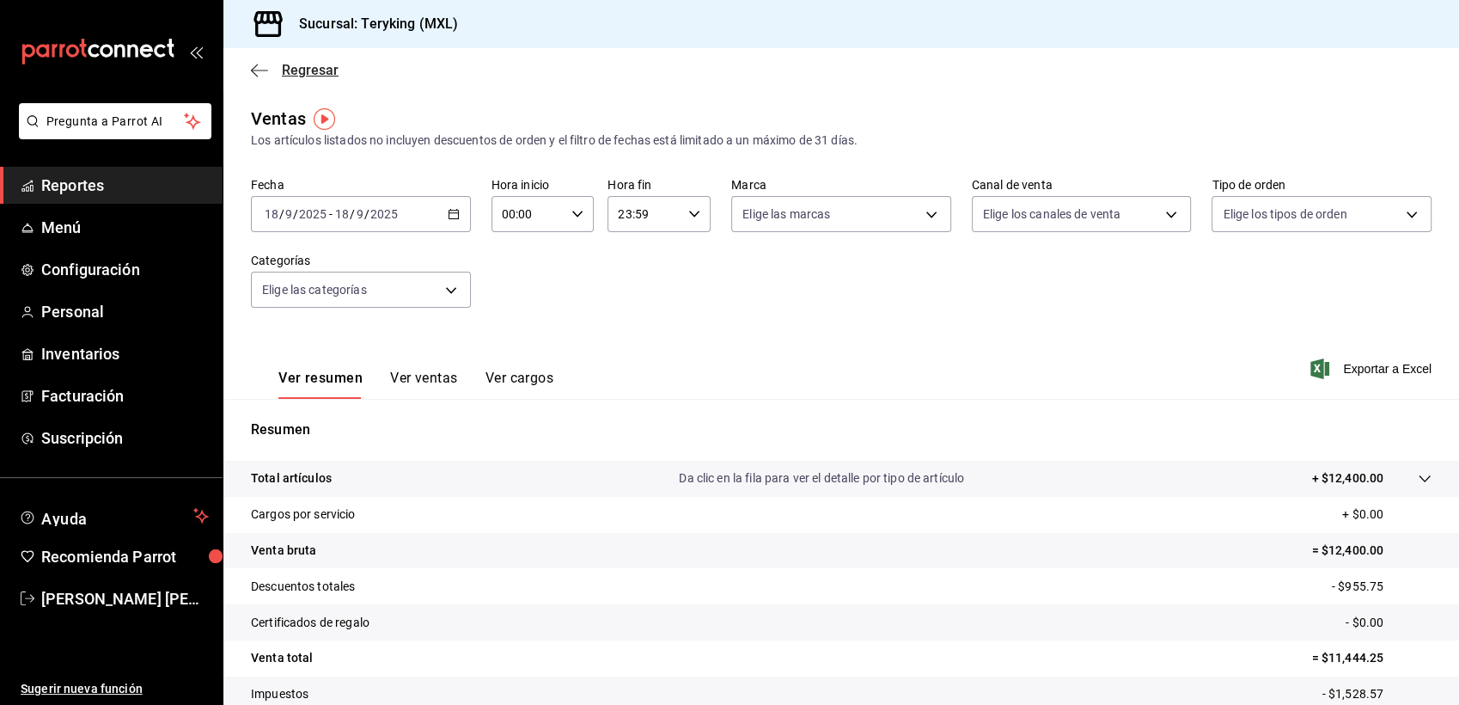
click at [331, 72] on span "Regresar" at bounding box center [310, 70] width 57 height 16
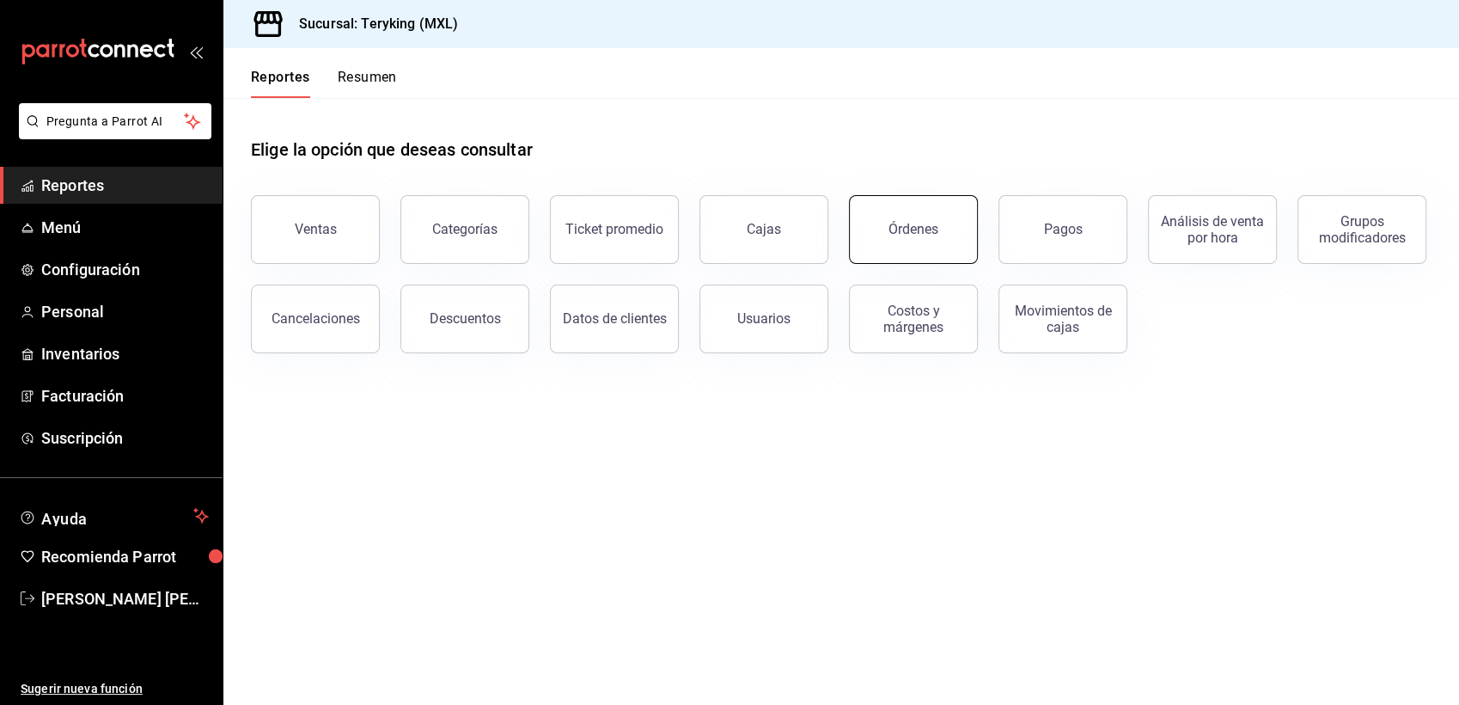
click at [888, 223] on button "Órdenes" at bounding box center [913, 229] width 129 height 69
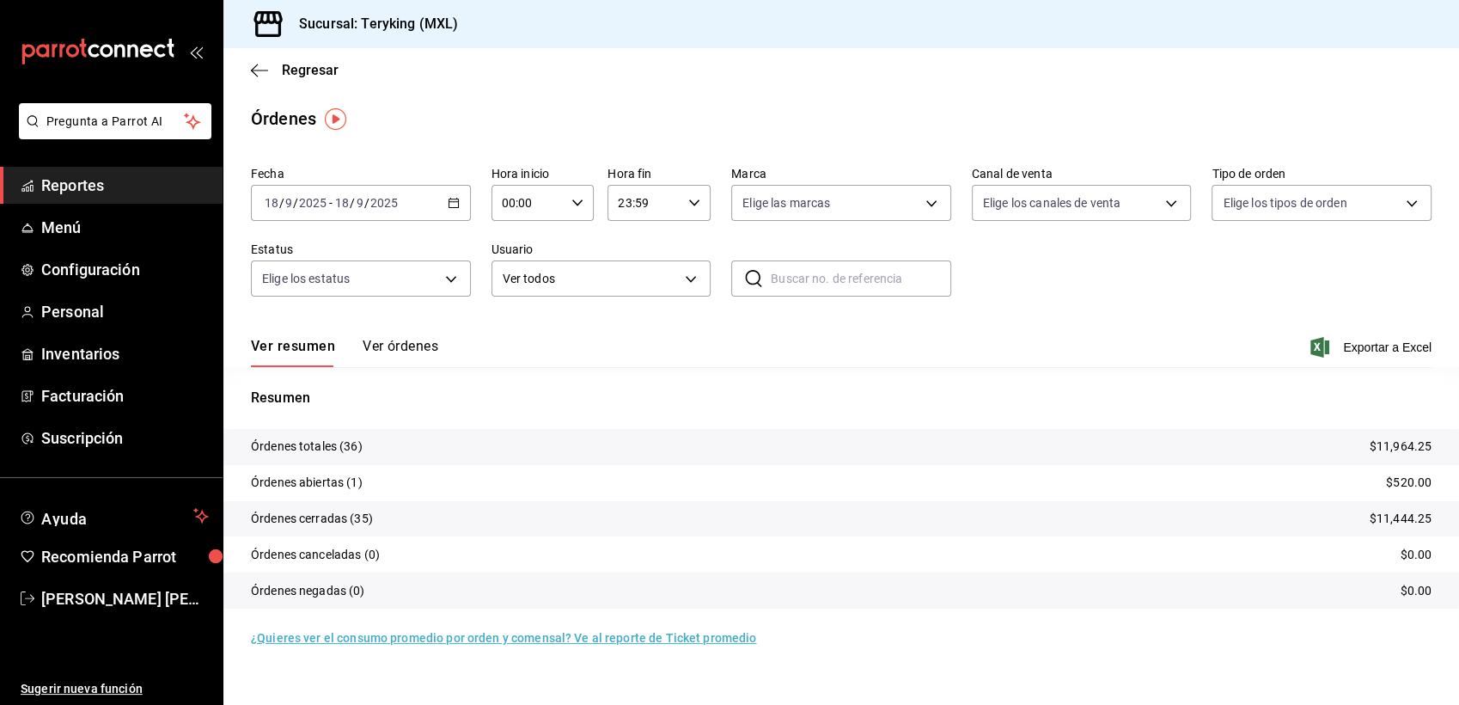
click at [401, 345] on button "Ver órdenes" at bounding box center [401, 352] width 76 height 29
